Goal: Task Accomplishment & Management: Manage account settings

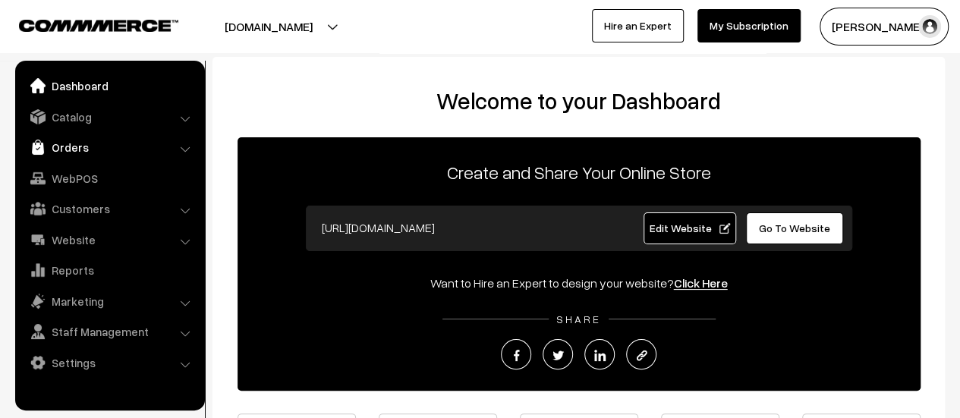
click at [84, 147] on link "Orders" at bounding box center [109, 147] width 181 height 27
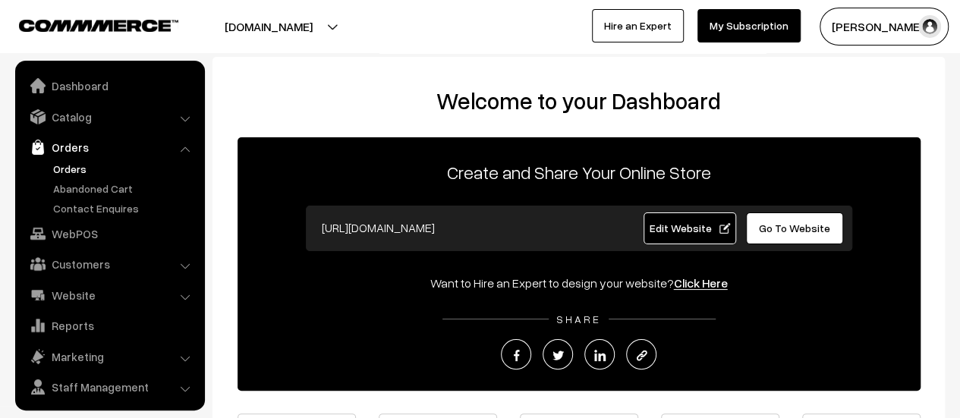
click at [78, 165] on link "Orders" at bounding box center [124, 169] width 150 height 16
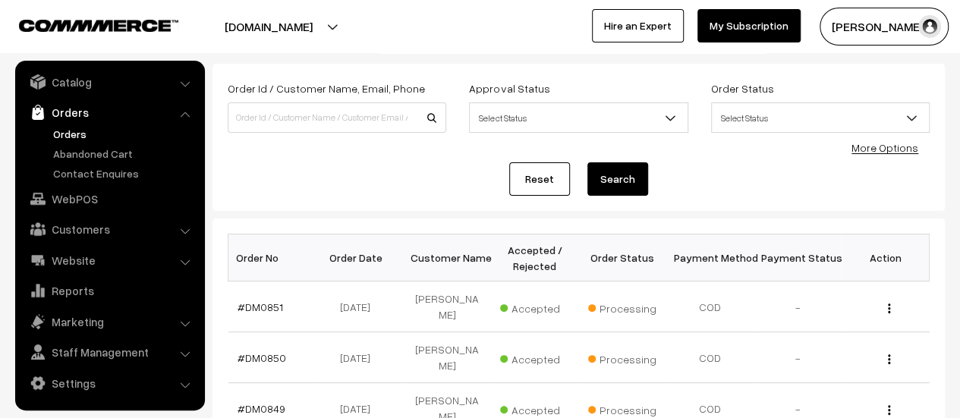
scroll to position [76, 0]
click at [242, 302] on link "#DM0851" at bounding box center [261, 306] width 46 height 13
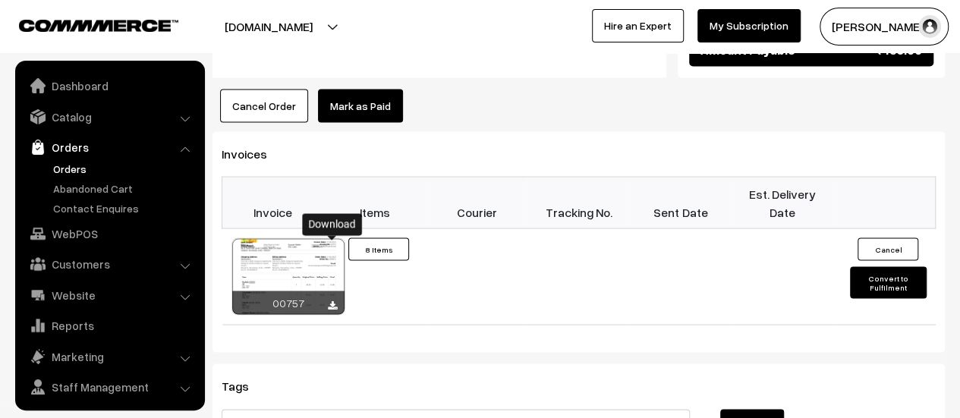
scroll to position [35, 0]
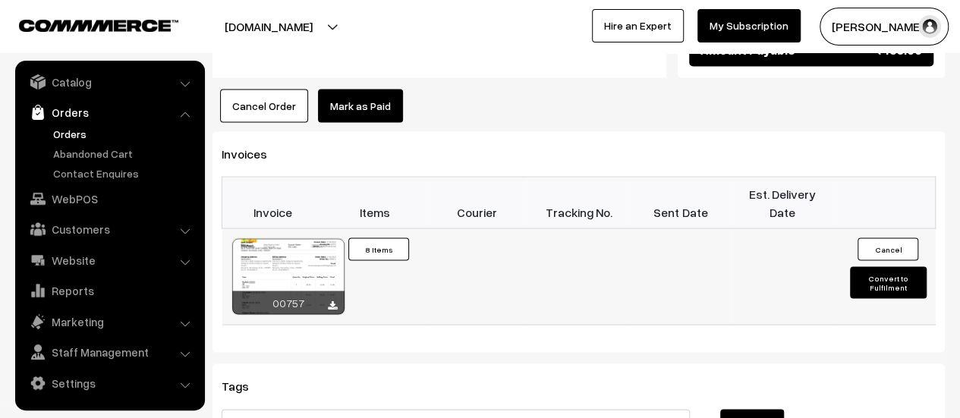
drag, startPoint x: 0, startPoint y: 0, endPoint x: 333, endPoint y: 242, distance: 411.4
click at [333, 301] on icon at bounding box center [332, 306] width 9 height 10
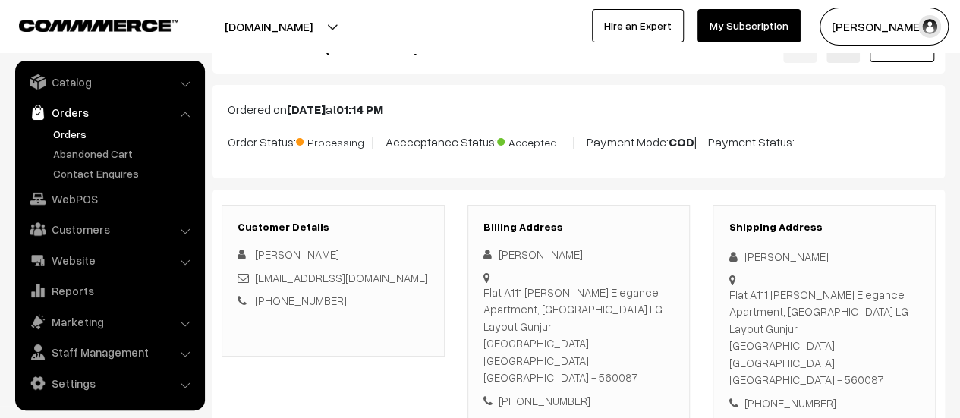
scroll to position [57, 0]
drag, startPoint x: 483, startPoint y: 286, endPoint x: 648, endPoint y: 325, distance: 170.0
click at [648, 325] on div "Flat A111 Adithi Elegance Apartment, Balagere-Varthur Road LG Layout Gunjur Ban…" at bounding box center [579, 333] width 191 height 103
copy div "Flat A111 Adithi Elegance Apartment, Balagere-Varthur Road LG Layout Gunjur Ban…"
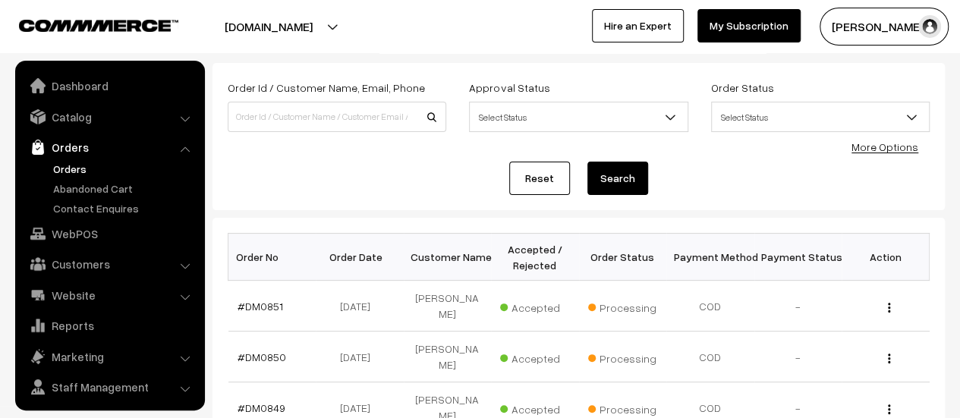
scroll to position [35, 0]
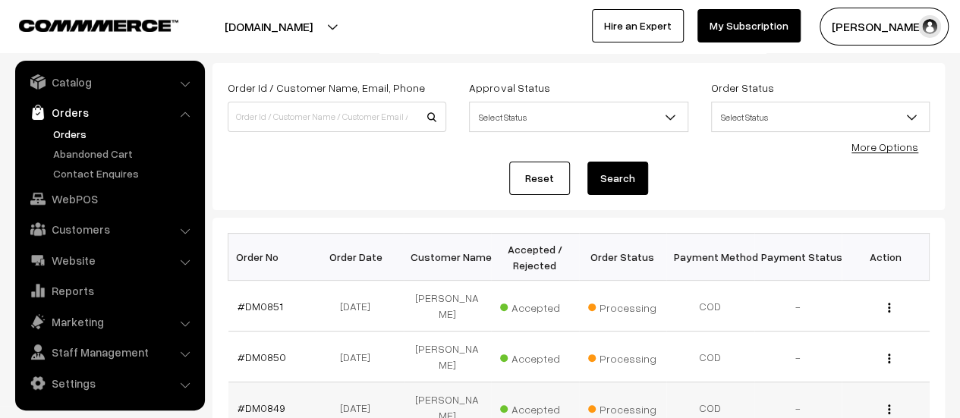
click at [269, 383] on td "#DM0849" at bounding box center [273, 408] width 88 height 51
click at [269, 402] on link "#DM0849" at bounding box center [262, 408] width 48 height 13
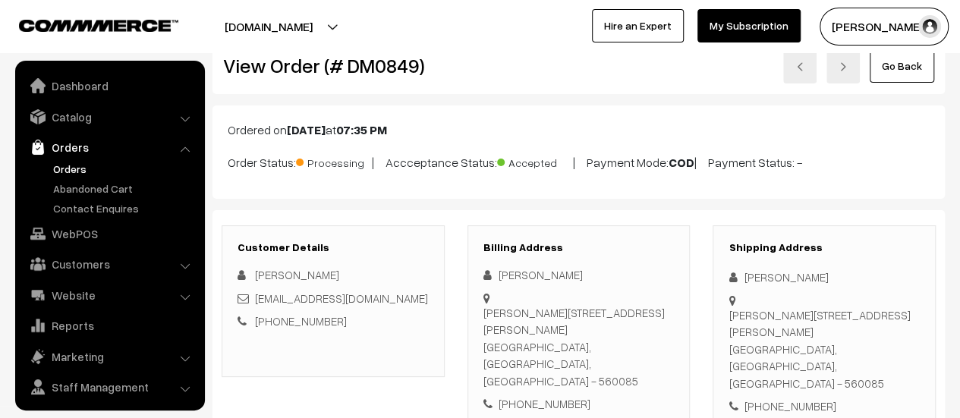
scroll to position [35, 0]
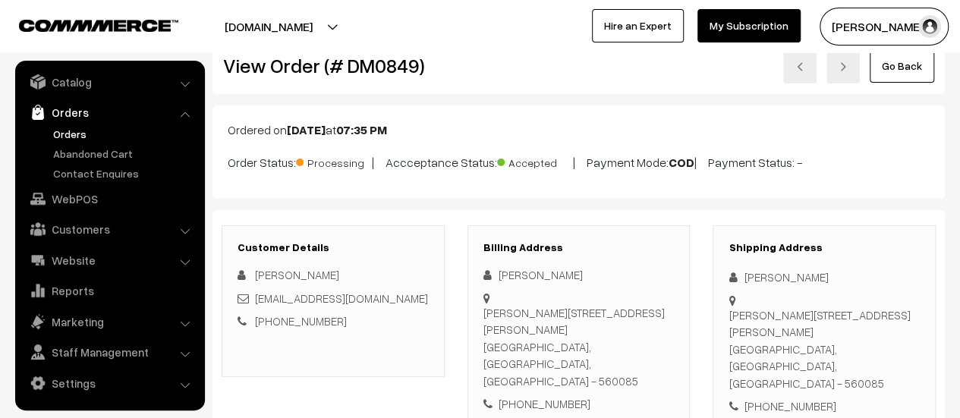
drag, startPoint x: 483, startPoint y: 309, endPoint x: 661, endPoint y: 344, distance: 181.1
click at [661, 344] on div "Arun Sowdi, No. 19 Shri Ananda Maruthi Krupap Bangalore, Karnataka, India - 560…" at bounding box center [579, 347] width 191 height 86
copy div "Arun Sowdi, No. 19 Shri Ananda Maruthi Krupap Bangalore, Karnataka, India - 560…"
click at [68, 130] on link "Orders" at bounding box center [124, 134] width 150 height 16
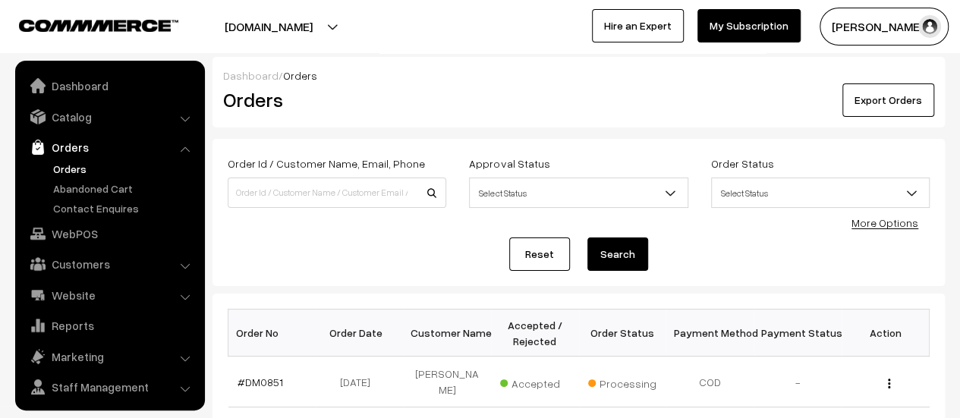
scroll to position [35, 0]
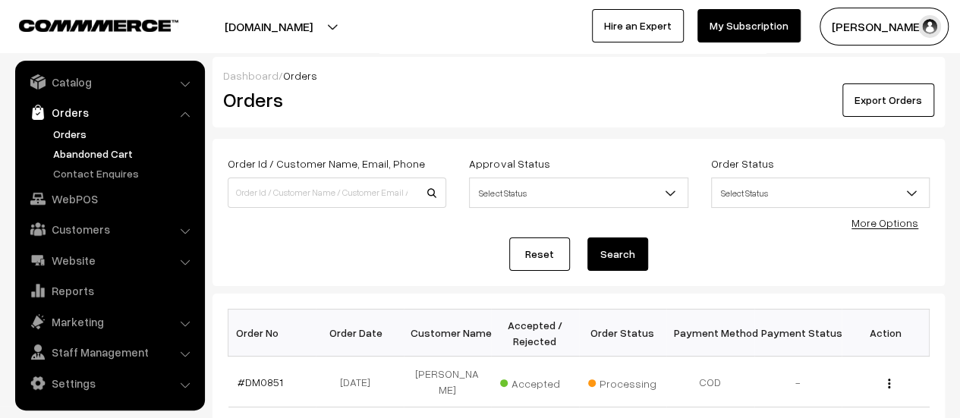
click at [74, 152] on link "Abandoned Cart" at bounding box center [124, 154] width 150 height 16
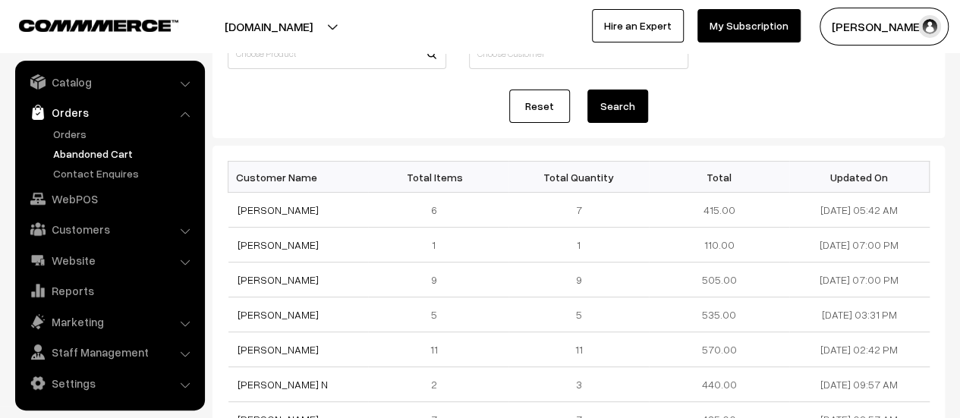
scroll to position [136, 0]
drag, startPoint x: 325, startPoint y: 358, endPoint x: 229, endPoint y: 359, distance: 95.7
click at [229, 359] on td "[PERSON_NAME]" at bounding box center [299, 349] width 140 height 35
copy link "[PERSON_NAME]"
click at [304, 355] on link "[PERSON_NAME]" at bounding box center [278, 348] width 81 height 13
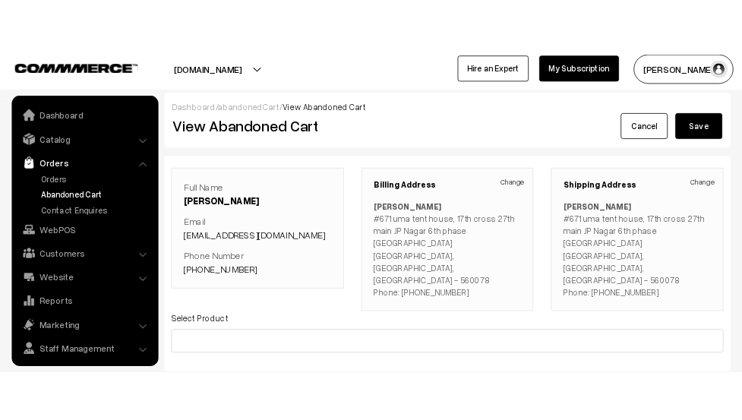
scroll to position [35, 0]
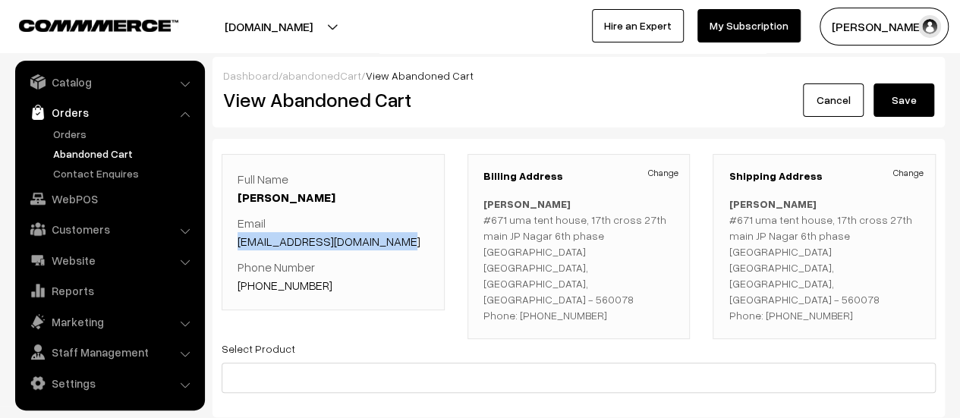
drag, startPoint x: 232, startPoint y: 239, endPoint x: 400, endPoint y: 238, distance: 168.6
click at [400, 238] on div "Full Name [PERSON_NAME] Email [EMAIL_ADDRESS][DOMAIN_NAME] Phone Number [PHONE_…" at bounding box center [333, 232] width 223 height 156
copy link "[EMAIL_ADDRESS][DOMAIN_NAME]"
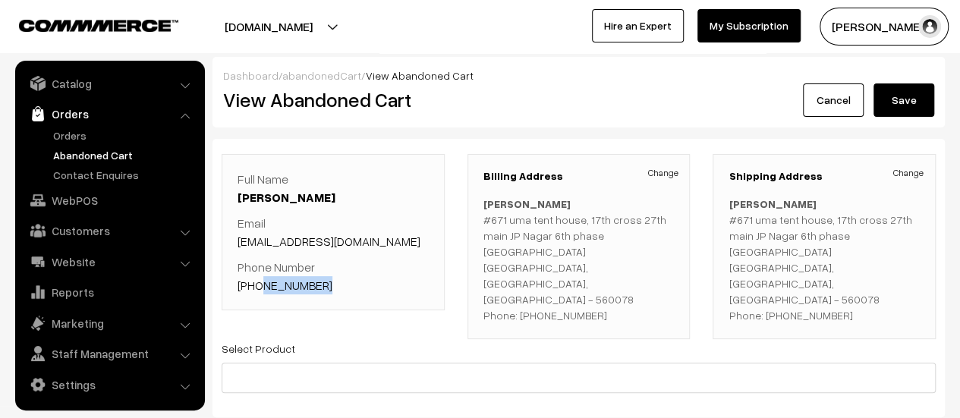
drag, startPoint x: 324, startPoint y: 286, endPoint x: 258, endPoint y: 283, distance: 66.1
click at [258, 283] on p "Phone Number [PHONE_NUMBER]" at bounding box center [333, 276] width 191 height 36
copy link "7795992917"
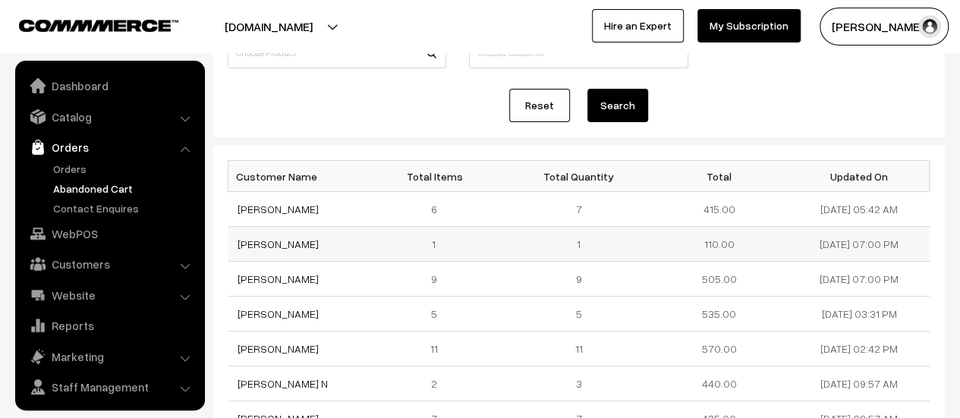
scroll to position [35, 0]
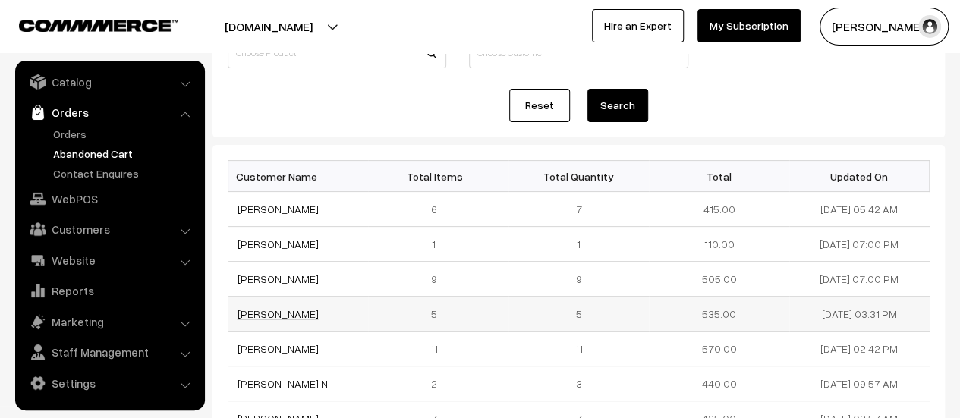
drag, startPoint x: 333, startPoint y: 306, endPoint x: 240, endPoint y: 324, distance: 94.4
click at [240, 324] on td "[PERSON_NAME]" at bounding box center [299, 314] width 140 height 35
drag, startPoint x: 232, startPoint y: 310, endPoint x: 310, endPoint y: 342, distance: 84.0
click at [310, 332] on td "[PERSON_NAME]" at bounding box center [299, 314] width 140 height 35
copy link "[PERSON_NAME]"
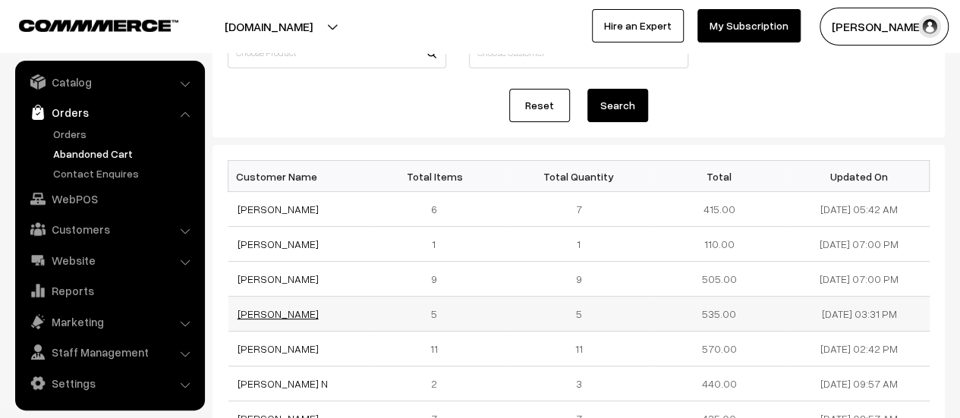
click at [279, 311] on link "[PERSON_NAME]" at bounding box center [278, 314] width 81 height 13
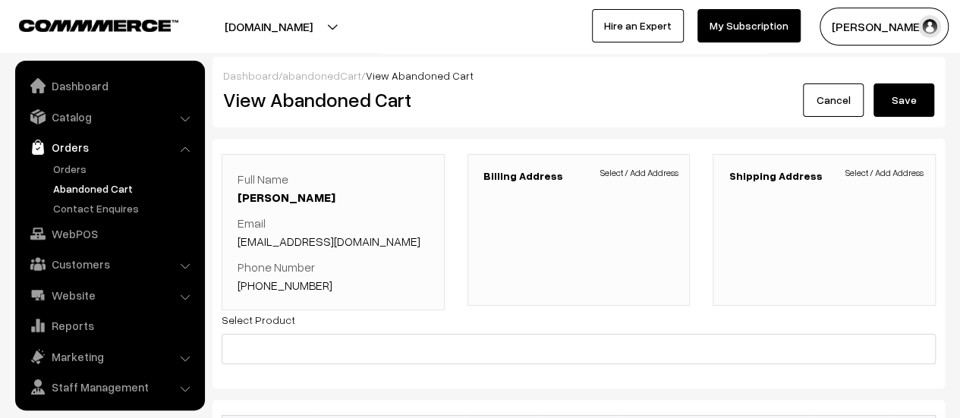
scroll to position [35, 0]
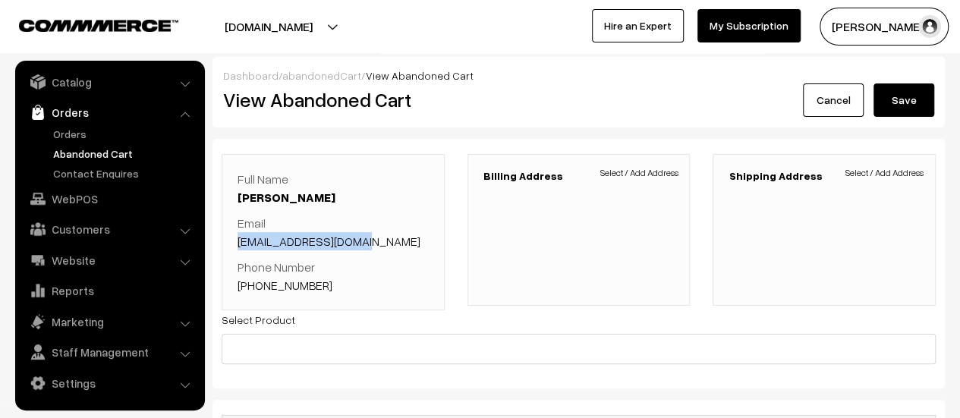
click at [239, 244] on p "Email [EMAIL_ADDRESS][DOMAIN_NAME]" at bounding box center [333, 232] width 191 height 36
copy link "[EMAIL_ADDRESS][DOMAIN_NAME]"
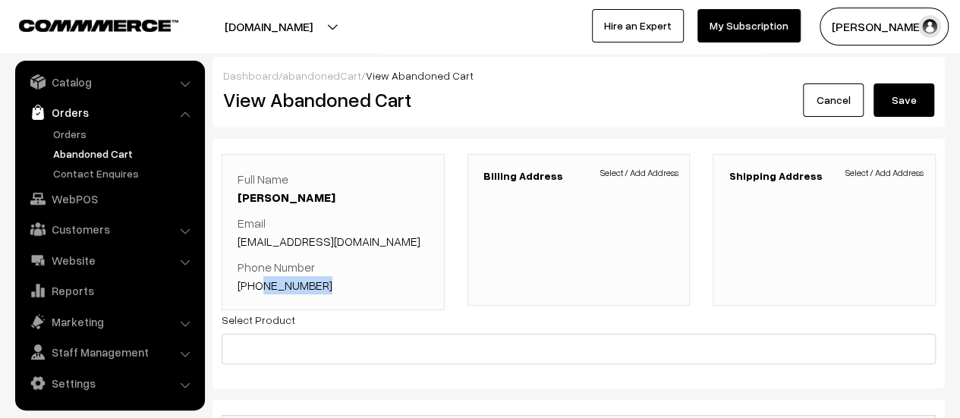
drag, startPoint x: 318, startPoint y: 282, endPoint x: 255, endPoint y: 283, distance: 63.0
click at [255, 283] on p "Phone Number +91 9448161300" at bounding box center [333, 276] width 191 height 36
copy link "9448161300"
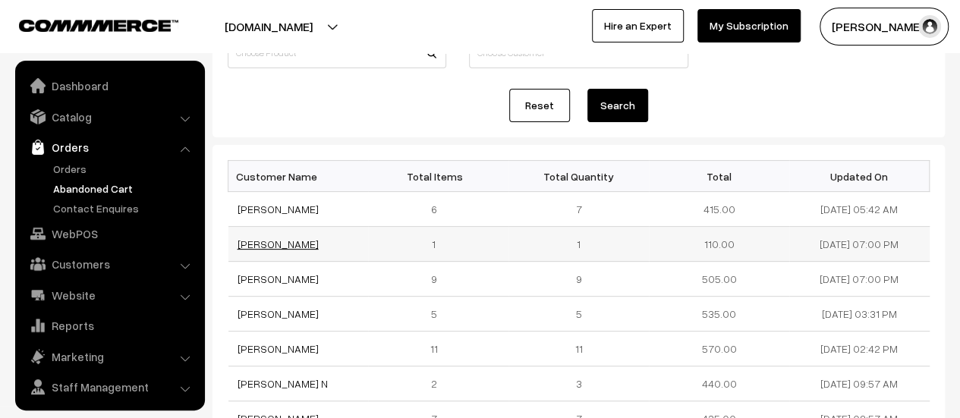
scroll to position [35, 0]
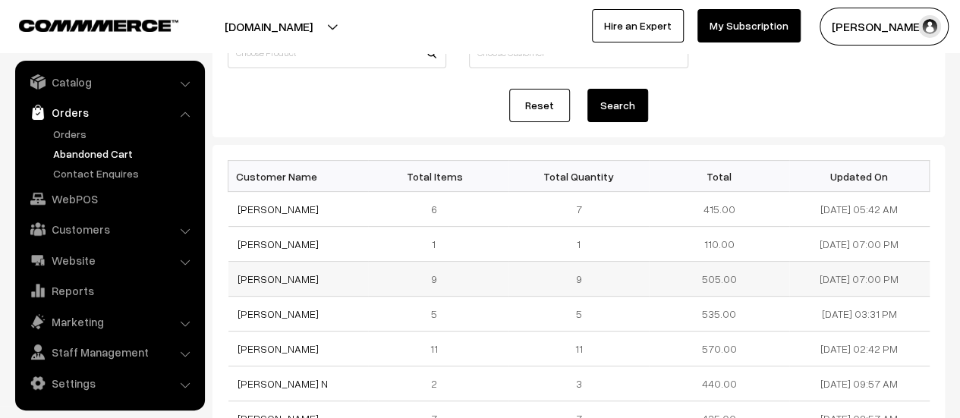
drag, startPoint x: 325, startPoint y: 276, endPoint x: 234, endPoint y: 276, distance: 91.1
click at [234, 276] on td "Santosh Rudrakshi" at bounding box center [299, 279] width 140 height 35
copy link "Santosh Rudrakshi"
click at [257, 277] on link "Santosh Rudrakshi" at bounding box center [278, 279] width 81 height 13
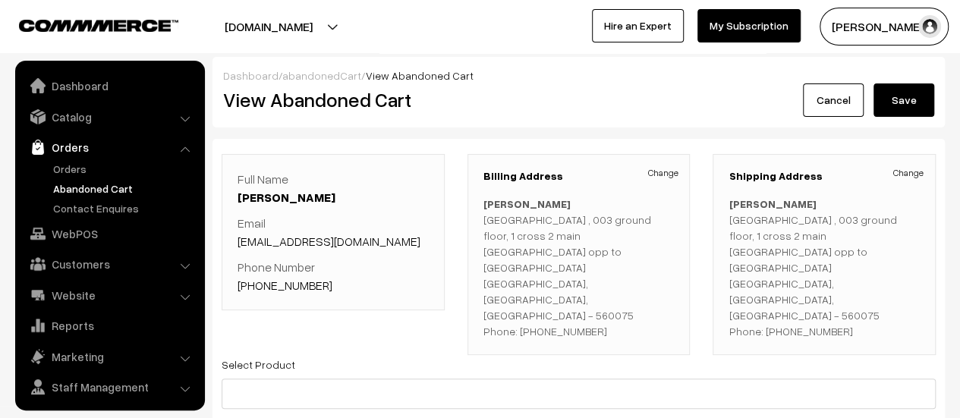
scroll to position [35, 0]
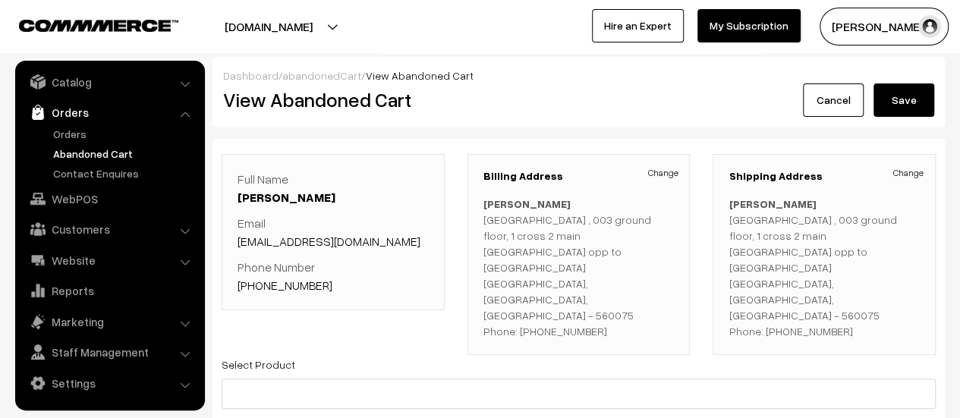
drag, startPoint x: 343, startPoint y: 192, endPoint x: 226, endPoint y: 195, distance: 117.0
click at [226, 195] on div "Full Name Santosh Rudrakshi Email srudrakshi@gmail.com Phone Number +91 9019539…" at bounding box center [333, 232] width 223 height 156
copy link "Santosh Rudrakshi"
drag, startPoint x: 355, startPoint y: 242, endPoint x: 235, endPoint y: 237, distance: 120.1
click at [235, 237] on div "Full Name Santosh Rudrakshi Email srudrakshi@gmail.com Phone Number +91 9019539…" at bounding box center [333, 232] width 223 height 156
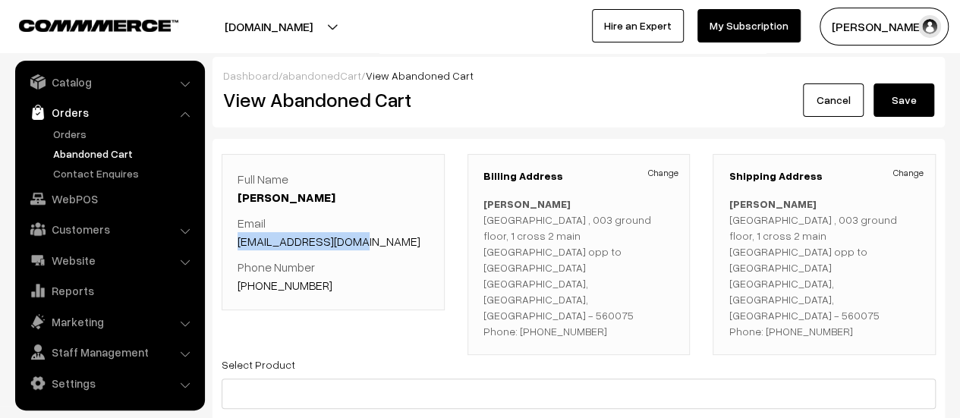
copy link "srudrakshi@gmail.com"
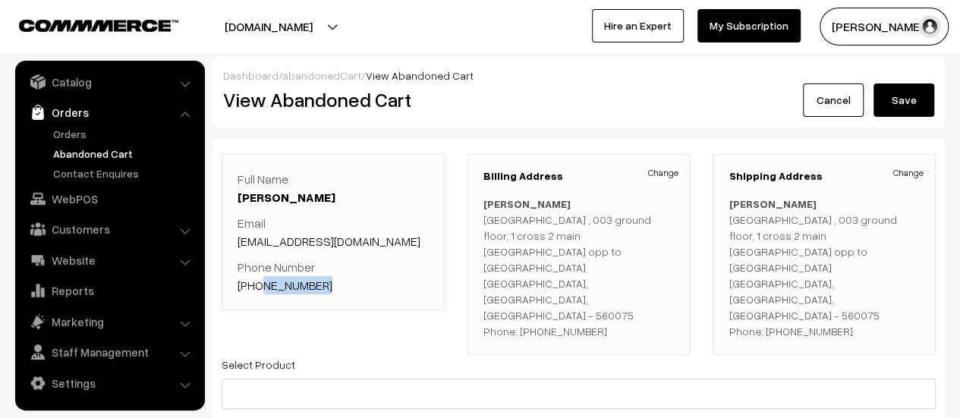
drag, startPoint x: 325, startPoint y: 286, endPoint x: 256, endPoint y: 288, distance: 69.1
click at [256, 288] on p "Phone Number +91 9019539013" at bounding box center [333, 276] width 191 height 36
copy link "9019539013"
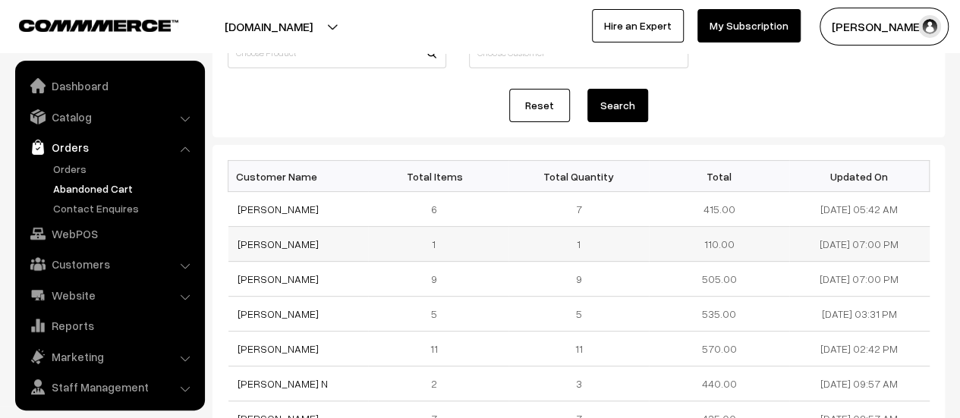
scroll to position [35, 0]
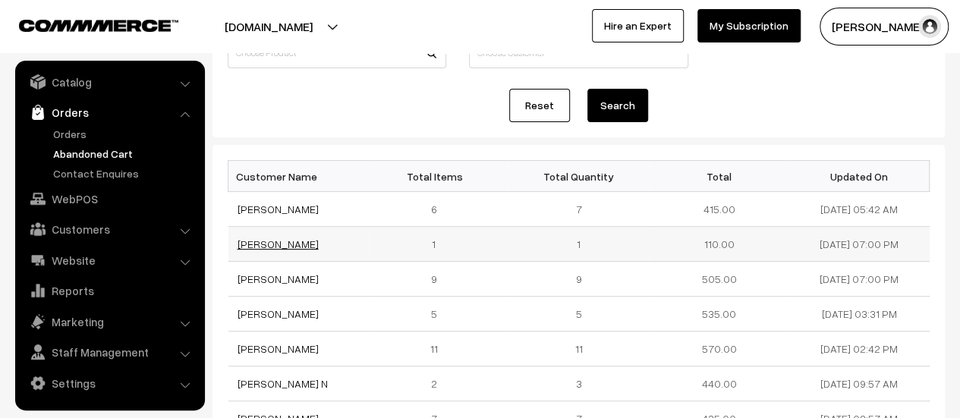
drag, startPoint x: 349, startPoint y: 244, endPoint x: 237, endPoint y: 241, distance: 112.4
click at [237, 241] on td "[PERSON_NAME]" at bounding box center [299, 244] width 140 height 35
copy link "[PERSON_NAME]"
click at [238, 241] on link "[PERSON_NAME]" at bounding box center [278, 244] width 81 height 13
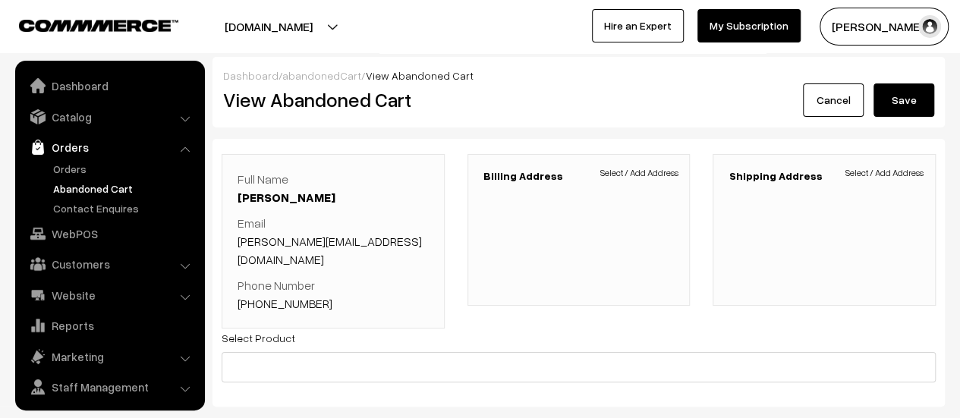
scroll to position [35, 0]
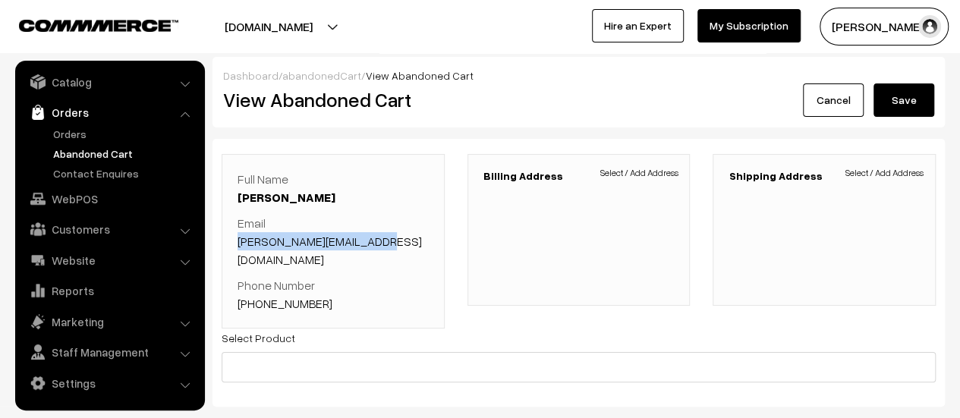
drag, startPoint x: 383, startPoint y: 240, endPoint x: 234, endPoint y: 244, distance: 148.9
click at [234, 244] on div "Full Name [PERSON_NAME] Email [PERSON_NAME][EMAIL_ADDRESS][DOMAIN_NAME] Phone N…" at bounding box center [333, 241] width 223 height 175
copy link "[PERSON_NAME][EMAIL_ADDRESS][DOMAIN_NAME]"
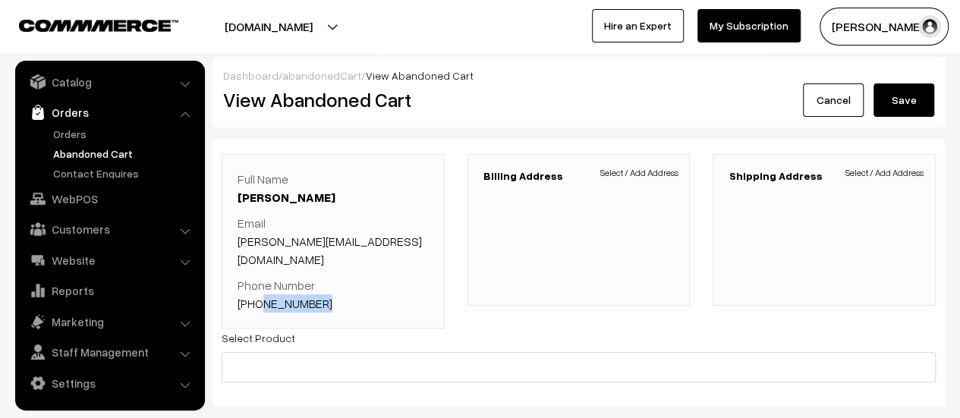
drag, startPoint x: 323, startPoint y: 282, endPoint x: 258, endPoint y: 285, distance: 65.4
click at [258, 285] on p "Phone Number +91 9945298345" at bounding box center [333, 294] width 191 height 36
copy link "9945298345"
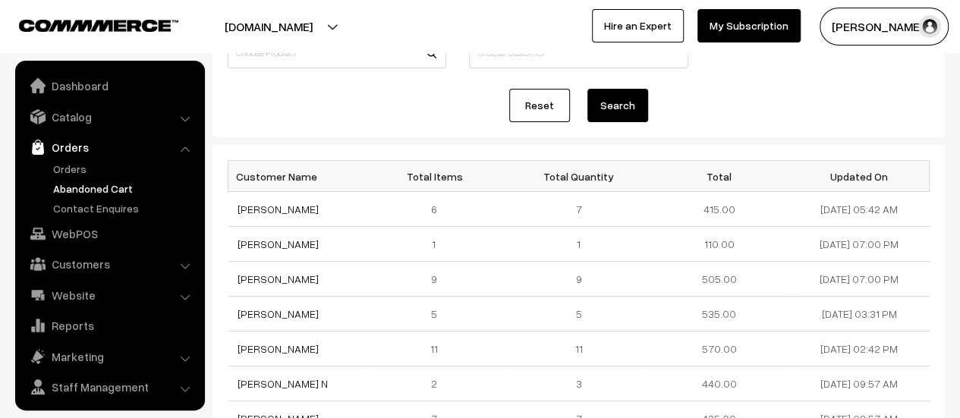
scroll to position [35, 0]
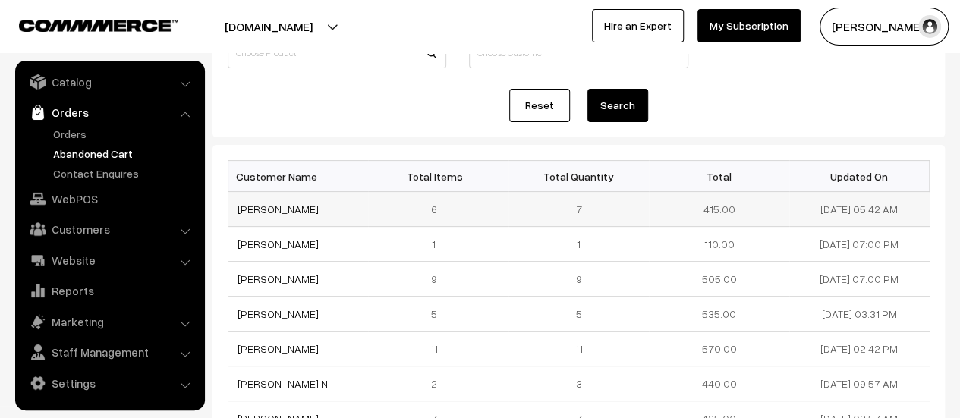
drag, startPoint x: 284, startPoint y: 206, endPoint x: 233, endPoint y: 210, distance: 51.1
click at [233, 210] on td "[PERSON_NAME]" at bounding box center [299, 209] width 140 height 35
copy link "[PERSON_NAME]"
click at [265, 206] on link "Srinivas K" at bounding box center [278, 209] width 81 height 13
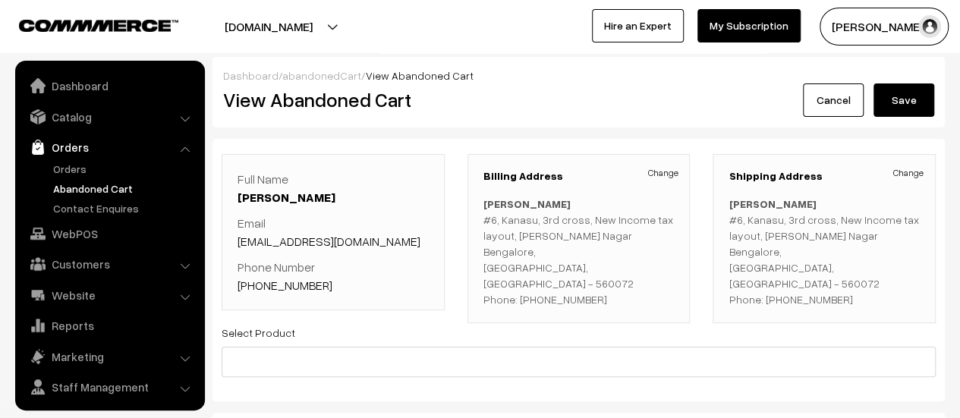
scroll to position [35, 0]
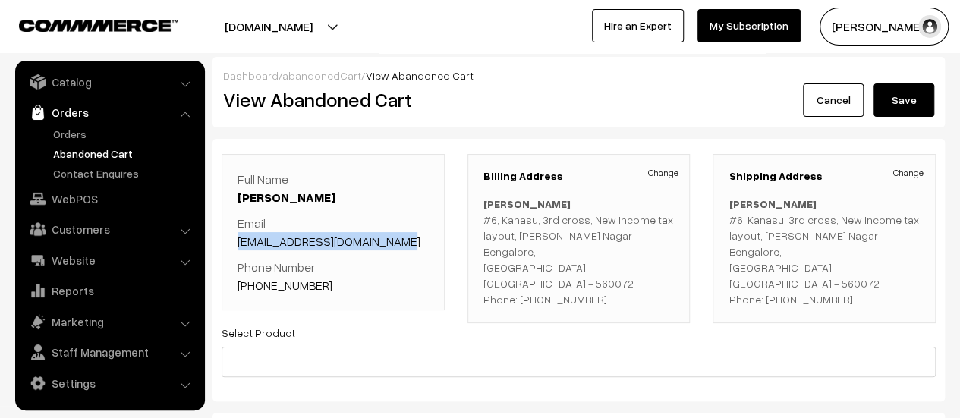
drag, startPoint x: 389, startPoint y: 239, endPoint x: 238, endPoint y: 245, distance: 151.2
click at [238, 245] on p "Email [EMAIL_ADDRESS][DOMAIN_NAME]" at bounding box center [333, 232] width 191 height 36
copy link "[EMAIL_ADDRESS][DOMAIN_NAME]"
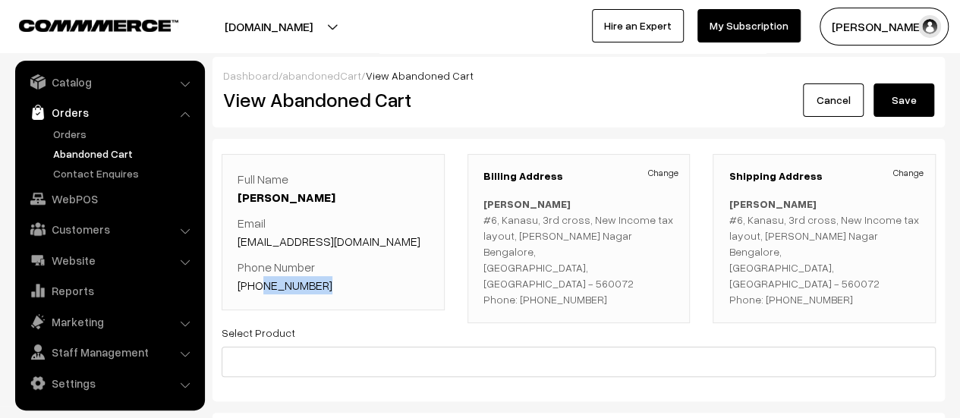
drag, startPoint x: 323, startPoint y: 283, endPoint x: 258, endPoint y: 280, distance: 65.4
click at [258, 280] on p "Phone Number [PHONE_NUMBER]" at bounding box center [333, 276] width 191 height 36
copy link "7892946827"
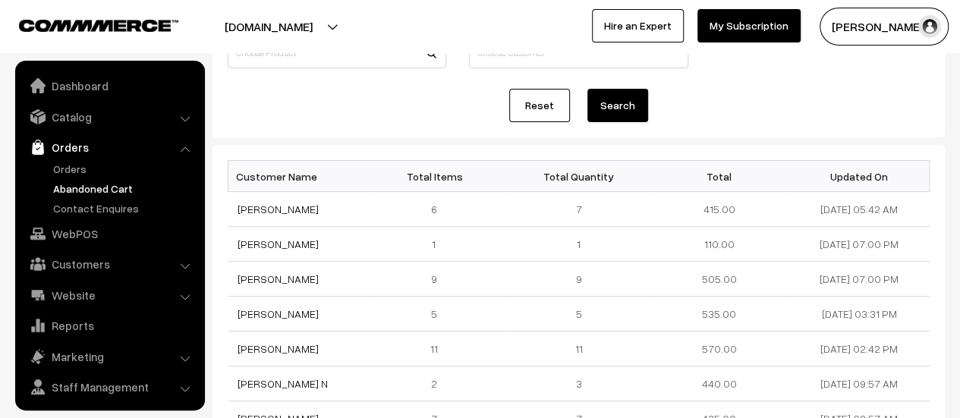
scroll to position [35, 0]
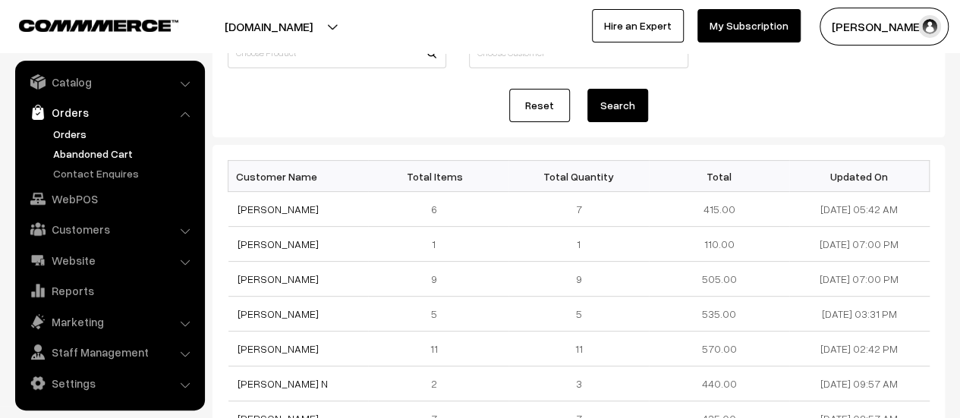
click at [66, 126] on link "Orders" at bounding box center [124, 134] width 150 height 16
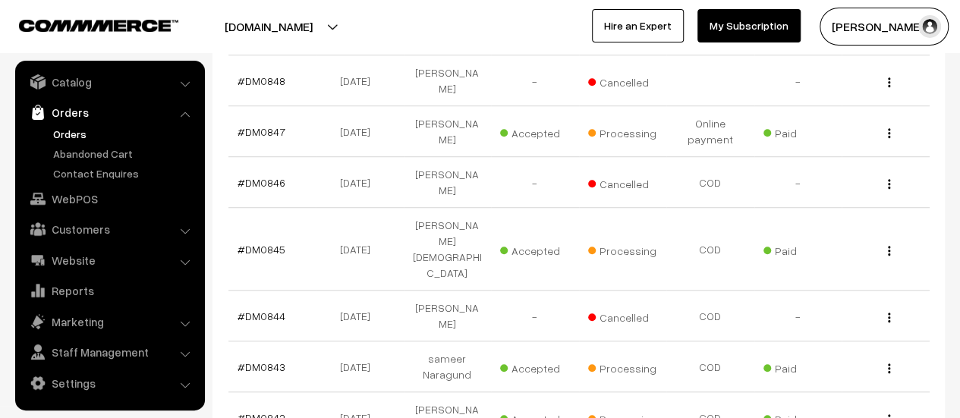
scroll to position [486, 0]
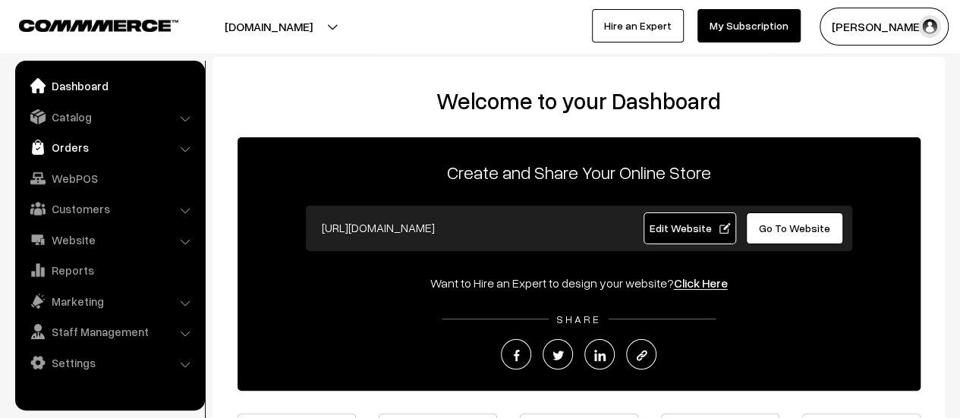
click at [61, 144] on link "Orders" at bounding box center [109, 147] width 181 height 27
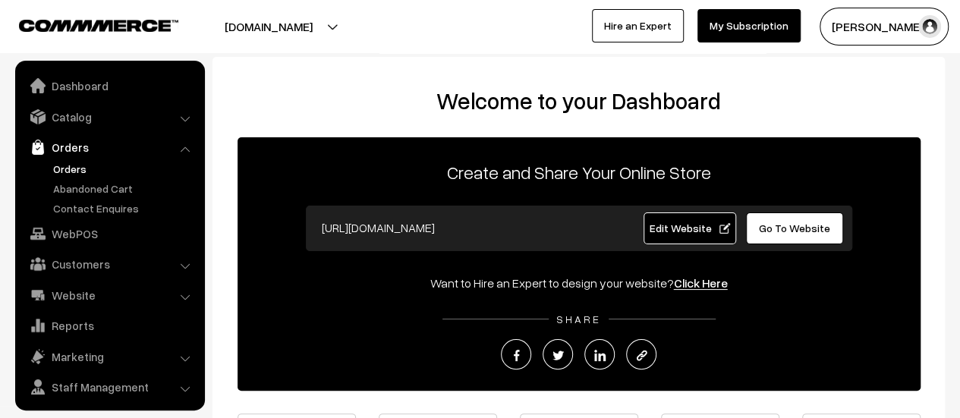
click at [80, 168] on link "Orders" at bounding box center [124, 169] width 150 height 16
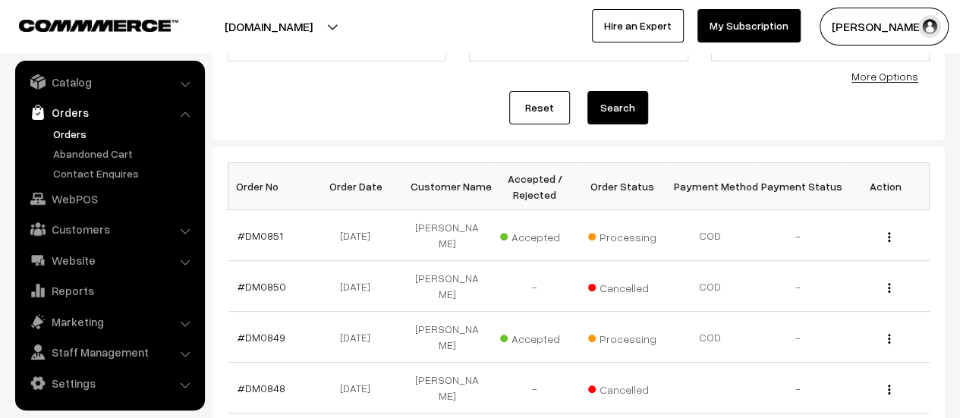
scroll to position [147, 0]
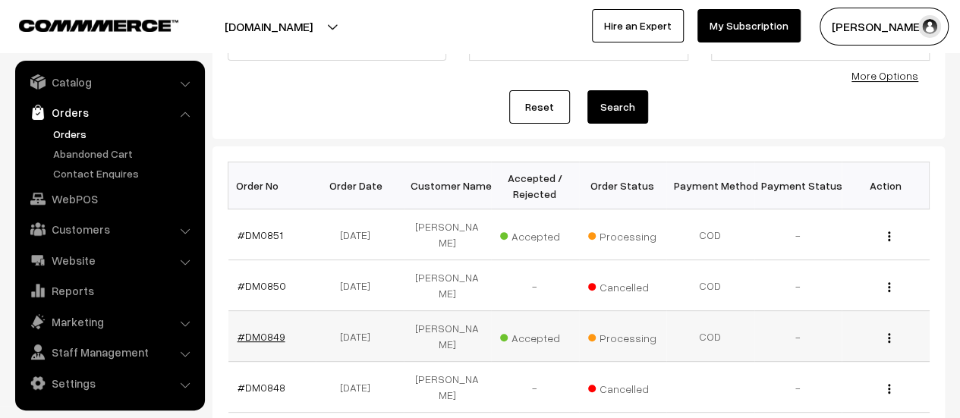
click at [251, 330] on link "#DM0849" at bounding box center [262, 336] width 48 height 13
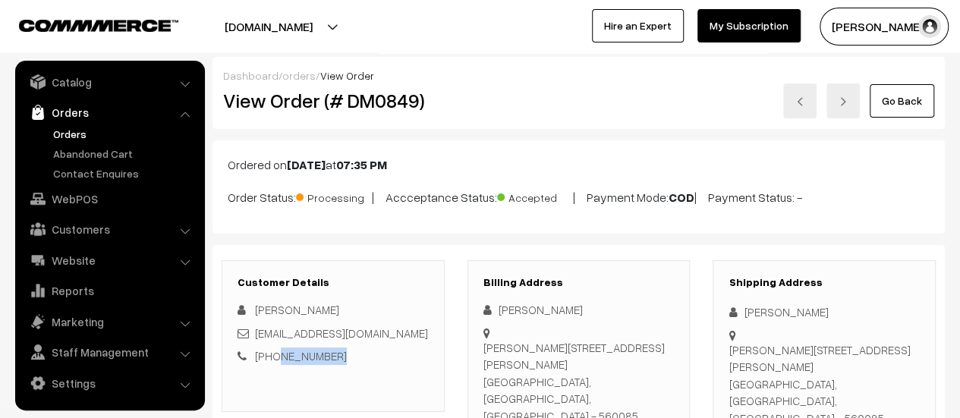
drag, startPoint x: 334, startPoint y: 352, endPoint x: 272, endPoint y: 353, distance: 62.3
click at [272, 353] on div "[PHONE_NUMBER]" at bounding box center [333, 356] width 191 height 17
copy link "9742944193"
